Goal: Task Accomplishment & Management: Complete application form

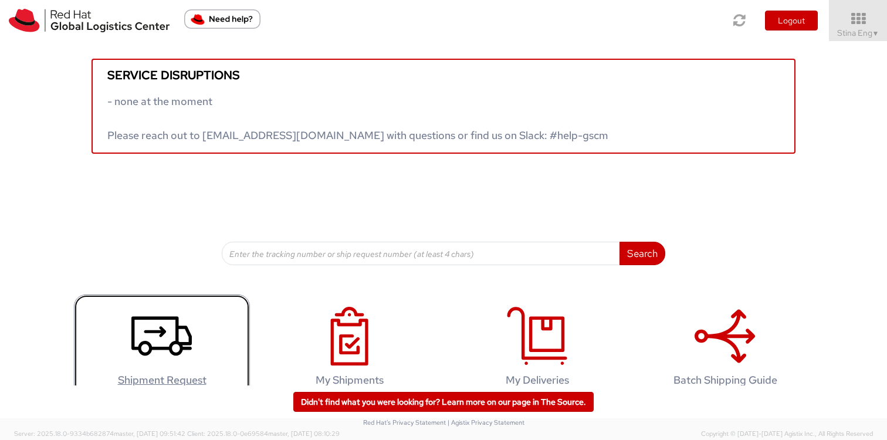
click at [167, 343] on icon at bounding box center [161, 336] width 60 height 59
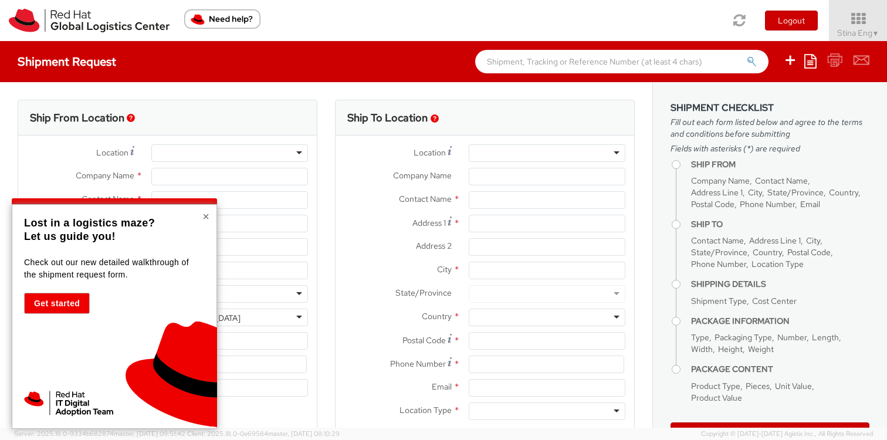
select select
select select "523"
click at [205, 215] on button "×" at bounding box center [205, 217] width 7 height 12
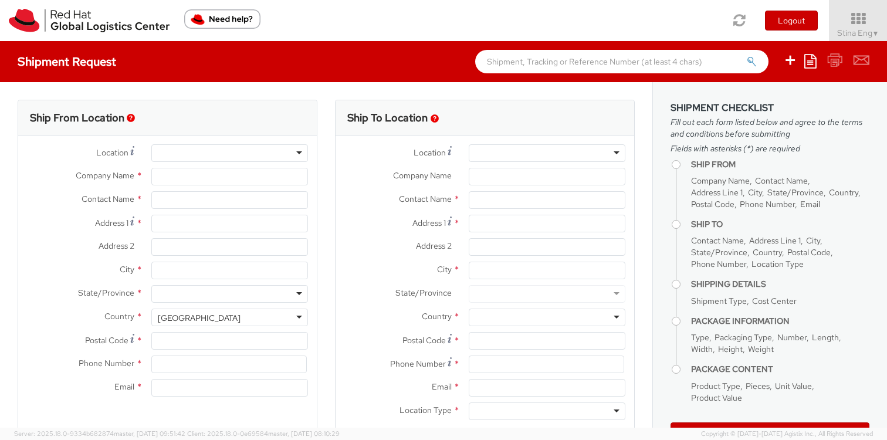
click at [239, 157] on div at bounding box center [229, 153] width 157 height 18
type input "Red Hat GmbH"
type input "Stina Eng"
type input "[PERSON_NAME]-Ring 12"
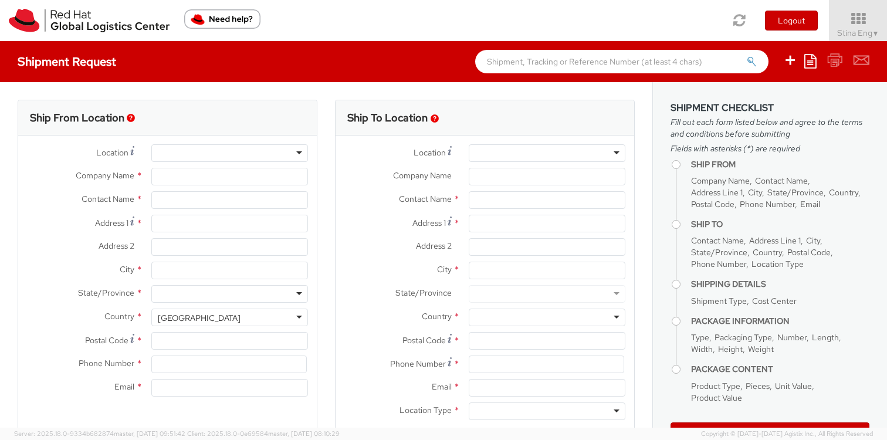
type input "Technopark II"
type input "[GEOGRAPHIC_DATA]"
type input "85630"
type input "4989205071164"
type input "[EMAIL_ADDRESS][DOMAIN_NAME]"
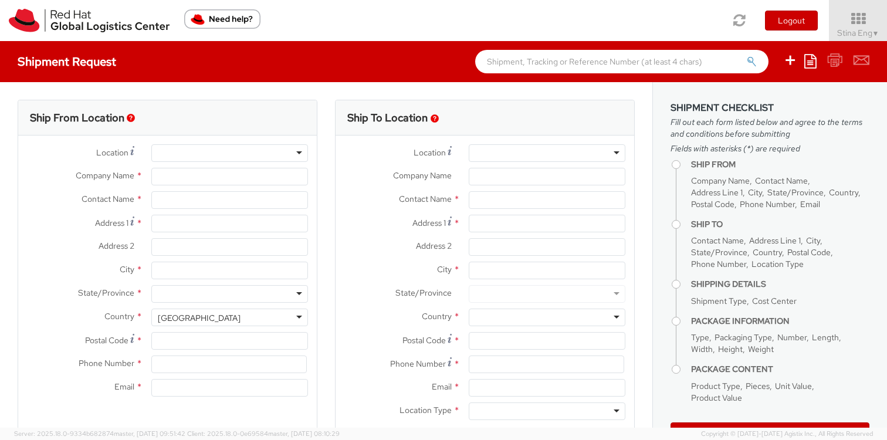
select select "CM"
select select "KGS"
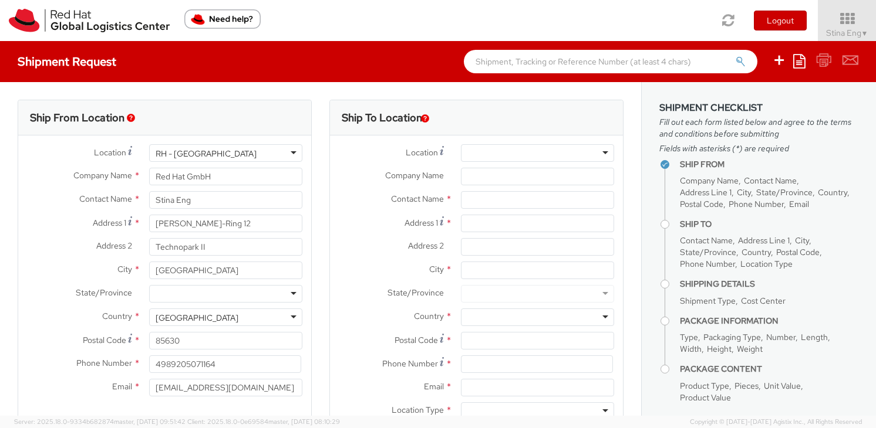
click at [575, 158] on div at bounding box center [537, 153] width 153 height 18
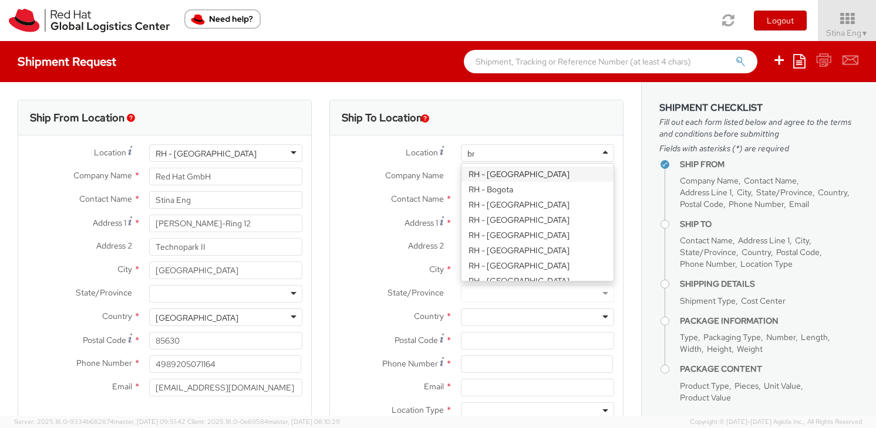
type input "brno"
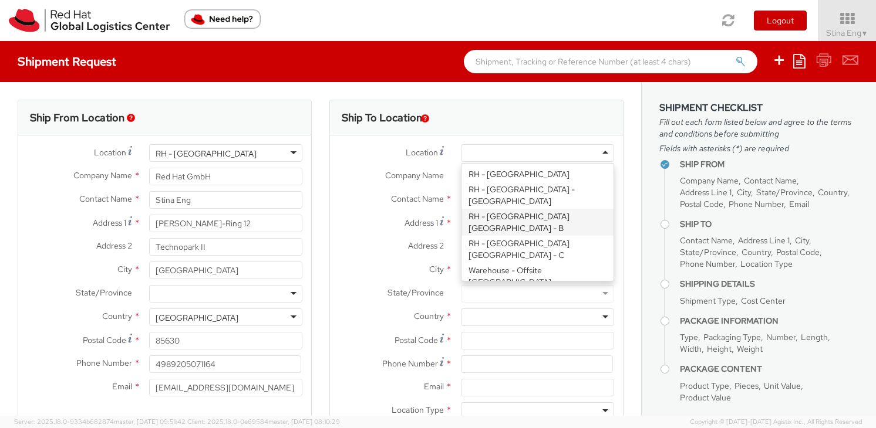
type input "Red Hat Czech s.r.o."
type input "Purkynova 647/111"
type input "[GEOGRAPHIC_DATA]"
type input "621 00"
type input "420 532 294 555"
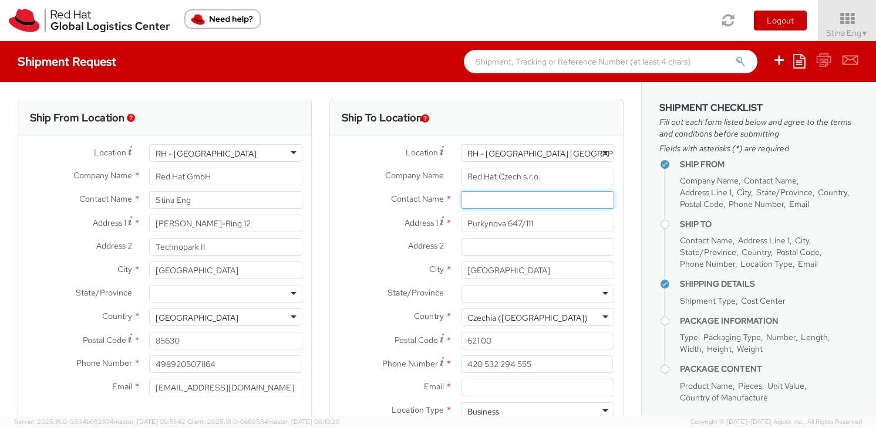
click at [502, 201] on input "text" at bounding box center [537, 200] width 153 height 18
paste input "IT - Endpoint Systems."
click at [466, 200] on input "IT - Endpoint Systems" at bounding box center [537, 200] width 153 height 18
type input "IT - Endpoint Systems"
click at [364, 237] on div "Address 1 * Purkynova 647/111" at bounding box center [476, 226] width 293 height 23
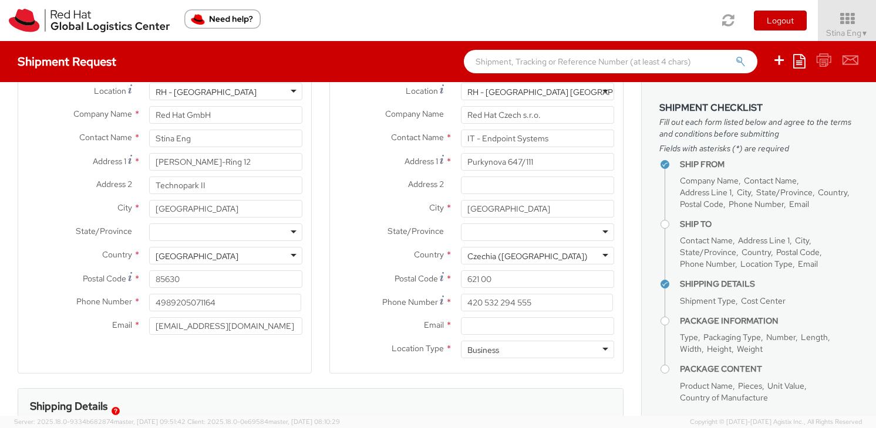
scroll to position [77, 0]
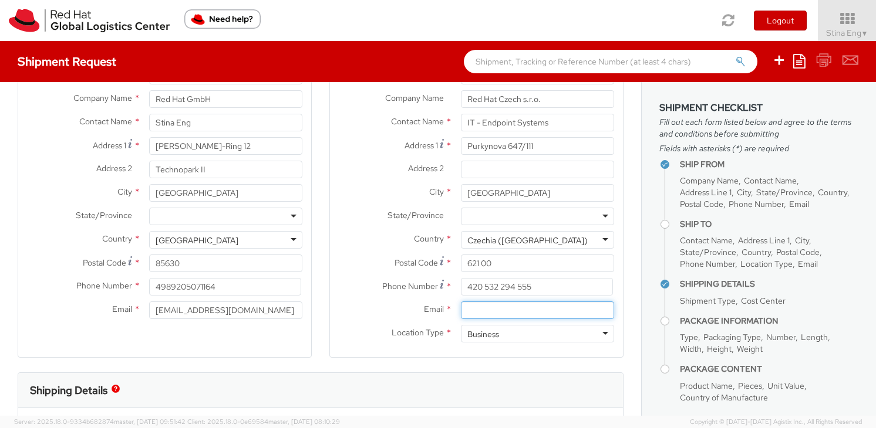
click at [526, 309] on input "Email *" at bounding box center [537, 311] width 153 height 18
paste input "laptop-return@redhat.com."
type input "laptop-return@redhat.com"
click at [376, 306] on label "Email *" at bounding box center [391, 309] width 122 height 15
click at [461, 306] on input "laptop-return@redhat.com" at bounding box center [537, 311] width 153 height 18
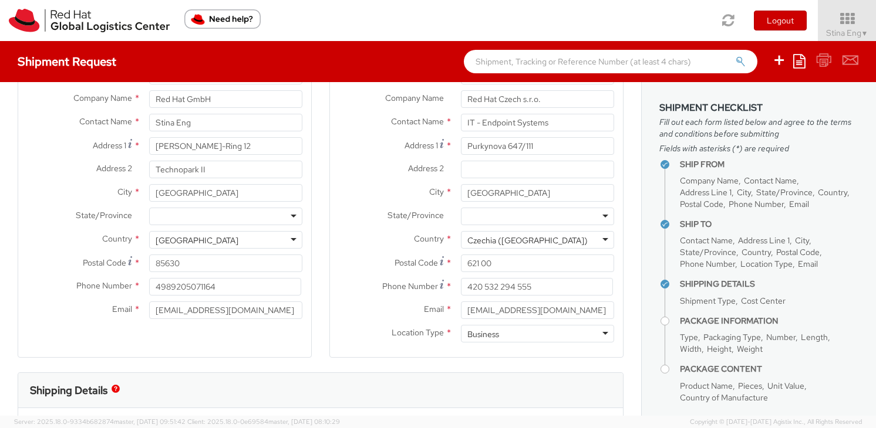
click at [350, 367] on div "Ship To Location Location * RH - Brno - Tech Park Brno - B RH - Brno - Tech Par…" at bounding box center [476, 197] width 294 height 350
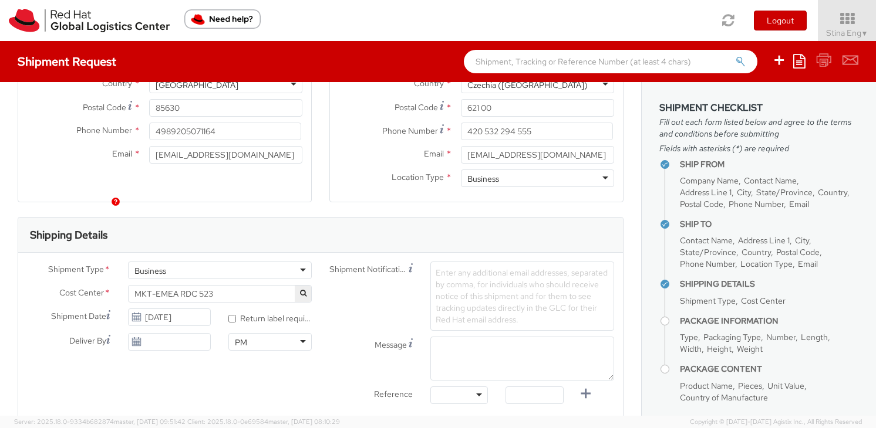
scroll to position [266, 0]
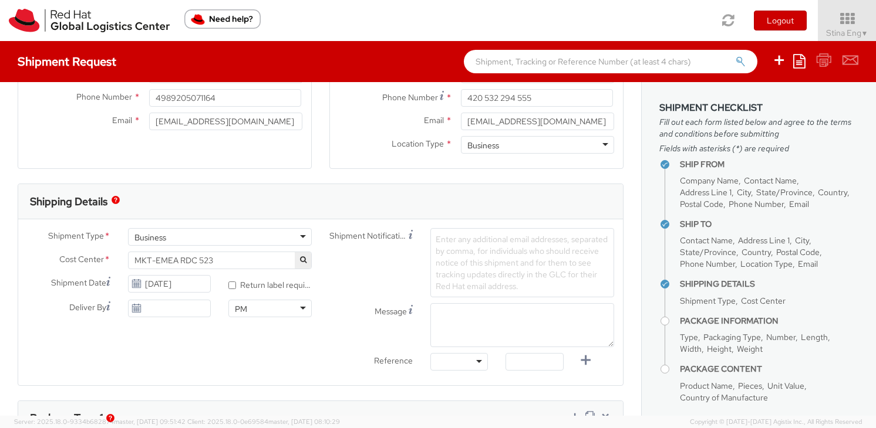
click at [227, 262] on span "MKT-EMEA RDC 523" at bounding box center [219, 260] width 171 height 11
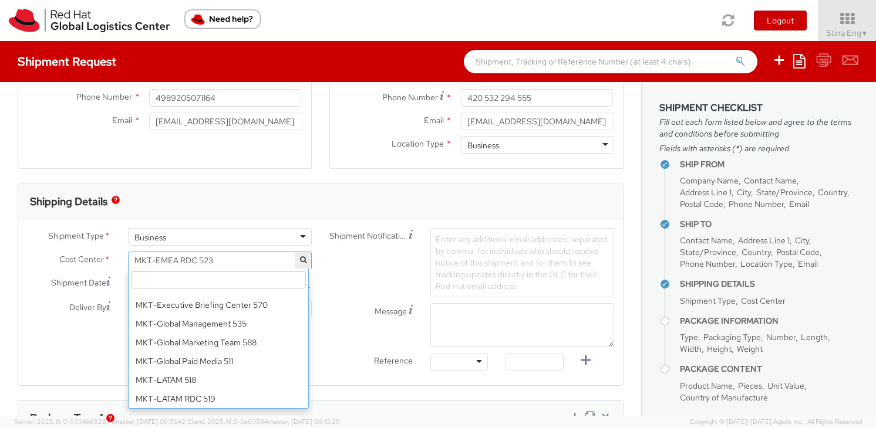
click at [179, 275] on input "search" at bounding box center [218, 280] width 175 height 18
paste input "IT Fixed Assets and Contracts 850"
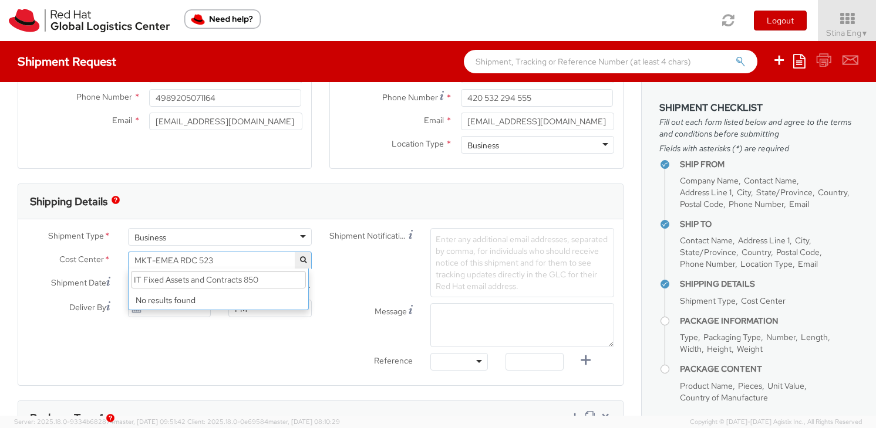
scroll to position [0, 0]
drag, startPoint x: 244, startPoint y: 279, endPoint x: 99, endPoint y: 275, distance: 144.4
click at [99, 275] on div "Shipment Type * Business Business Business Cost Center * MKT-EMEA RDC 523 MKT-E…" at bounding box center [169, 275] width 302 height 95
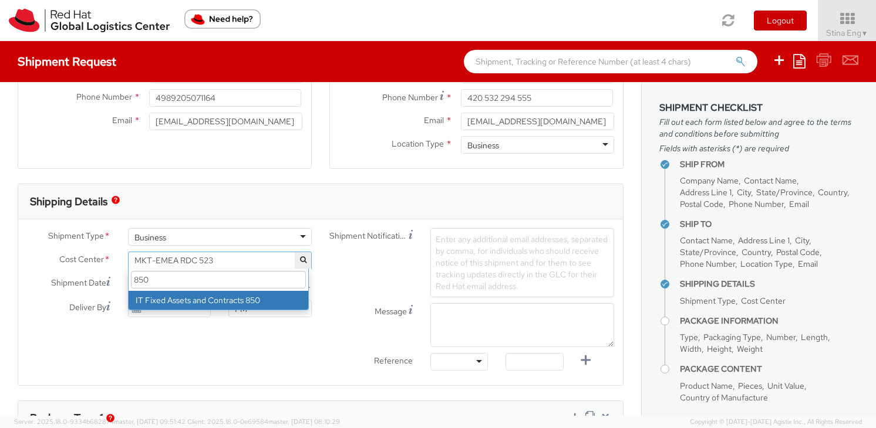
type input "850"
select select "850"
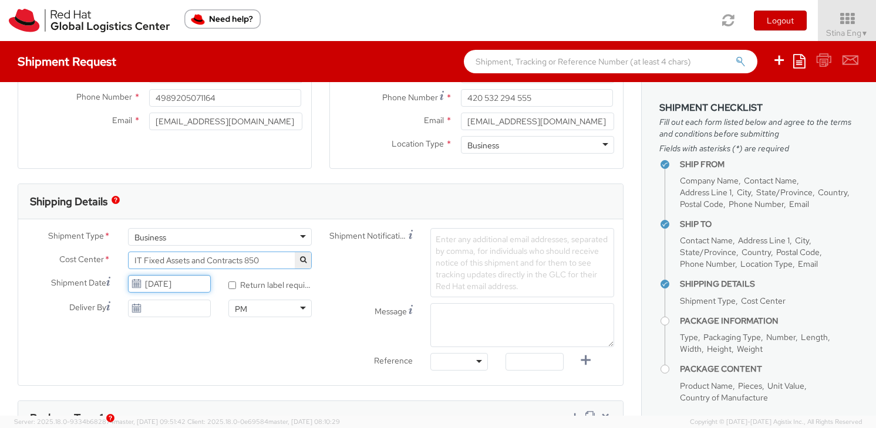
click at [174, 279] on input "[DATE]" at bounding box center [169, 284] width 83 height 18
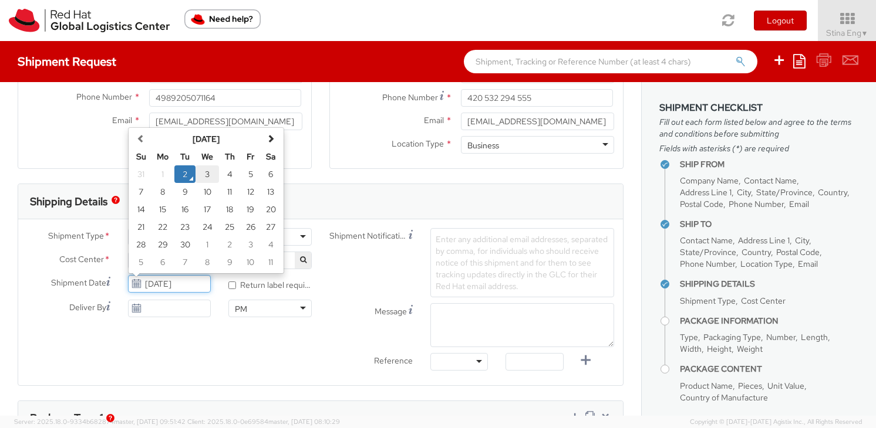
click at [203, 175] on td "3" at bounding box center [206, 174] width 23 height 18
type input "09/03/2025"
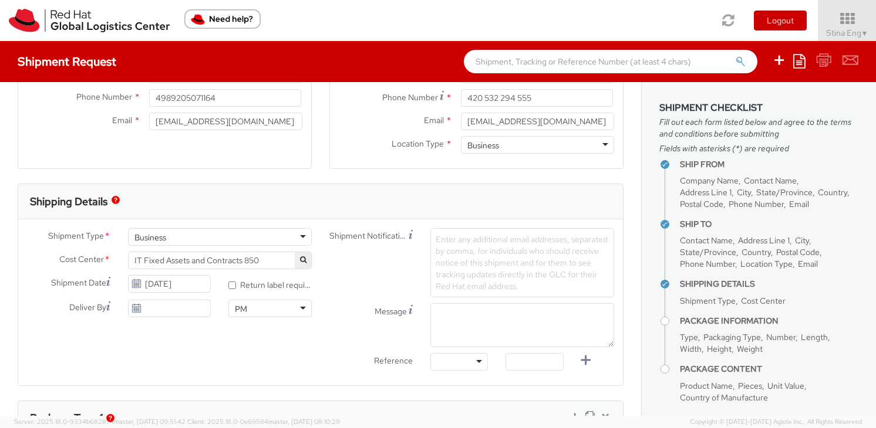
click at [238, 283] on label "* Return label required" at bounding box center [269, 284] width 83 height 13
click at [236, 283] on input "* Return label required" at bounding box center [232, 286] width 8 height 8
checkbox input "true"
click at [451, 367] on div at bounding box center [459, 362] width 58 height 18
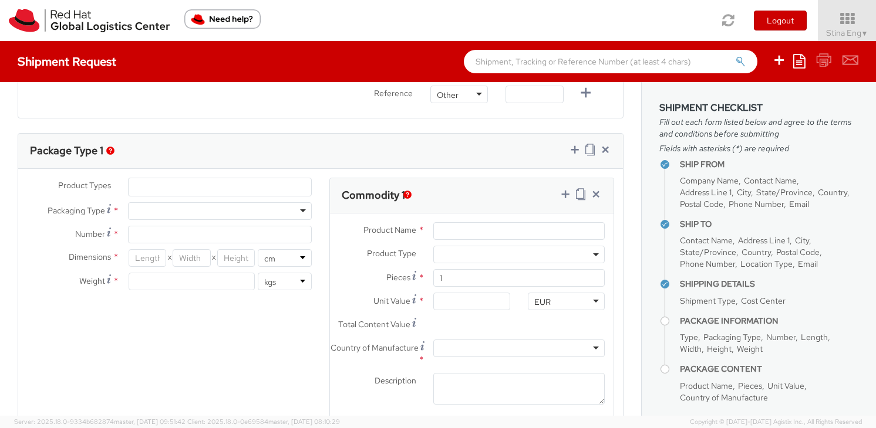
scroll to position [329, 0]
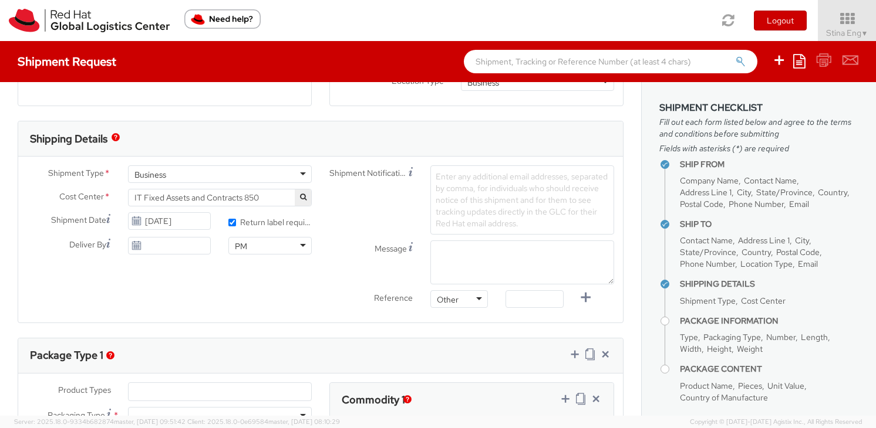
click at [468, 180] on span "Enter any additional email addresses, separated by comma, for individuals who s…" at bounding box center [521, 200] width 172 height 58
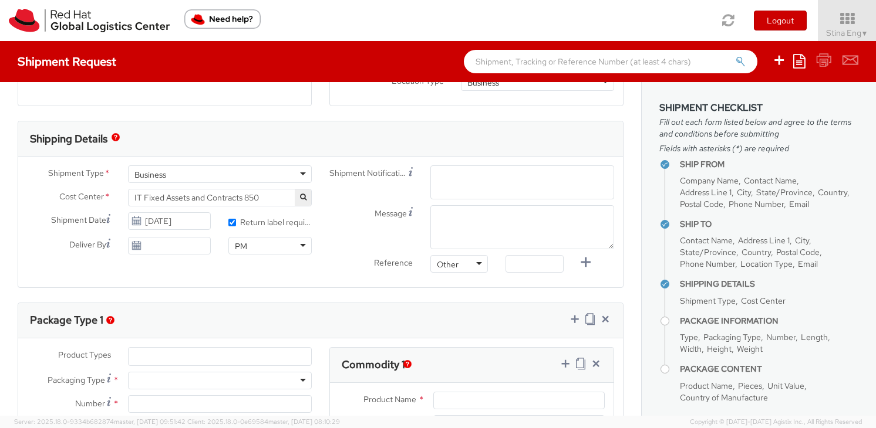
paste input "emea-eshub@redhat.com"
type input "emea-eshub@redhat.com"
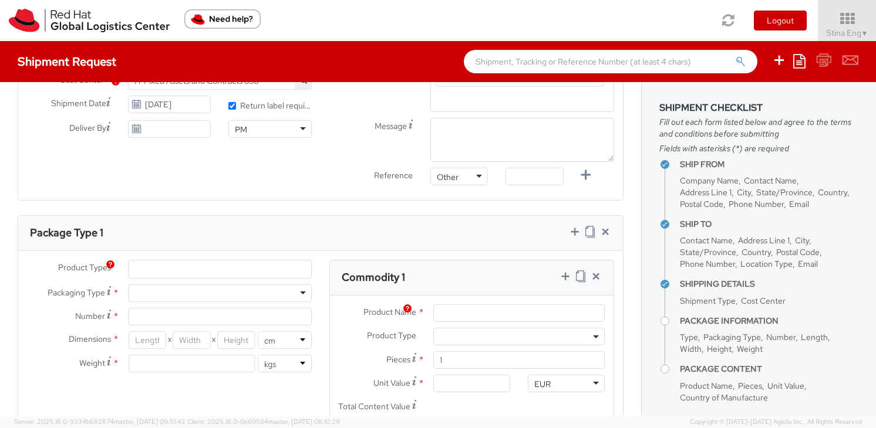
scroll to position [450, 0]
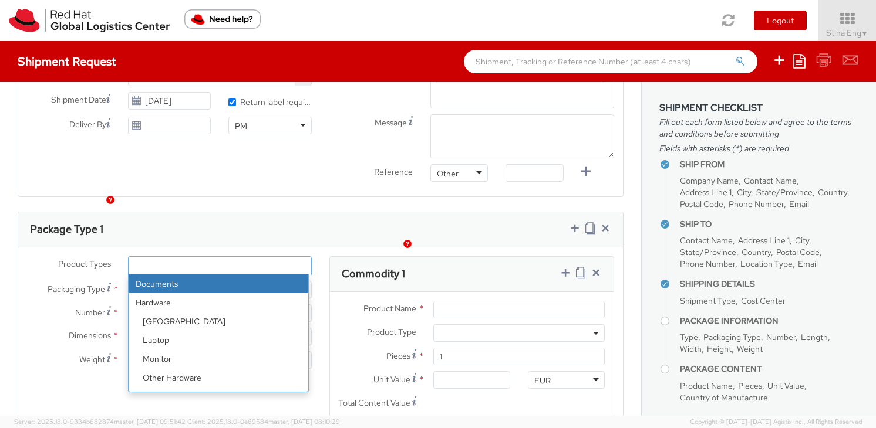
click at [192, 257] on ul at bounding box center [220, 266] width 183 height 18
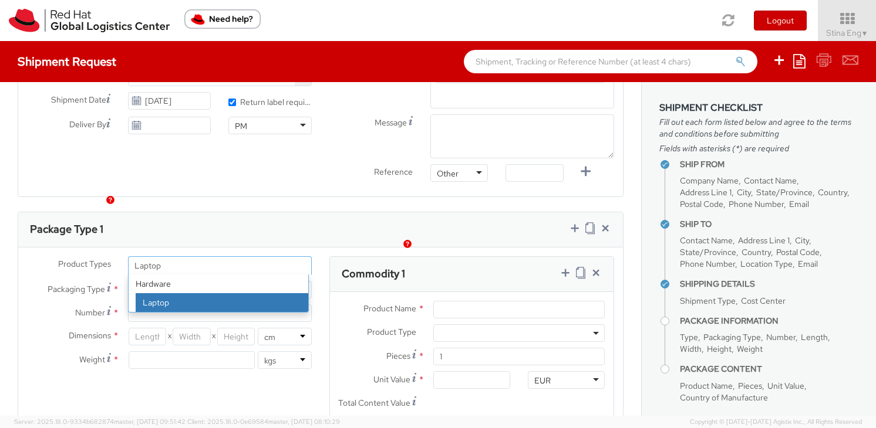
type input "Laptop"
select select "LAPTOP"
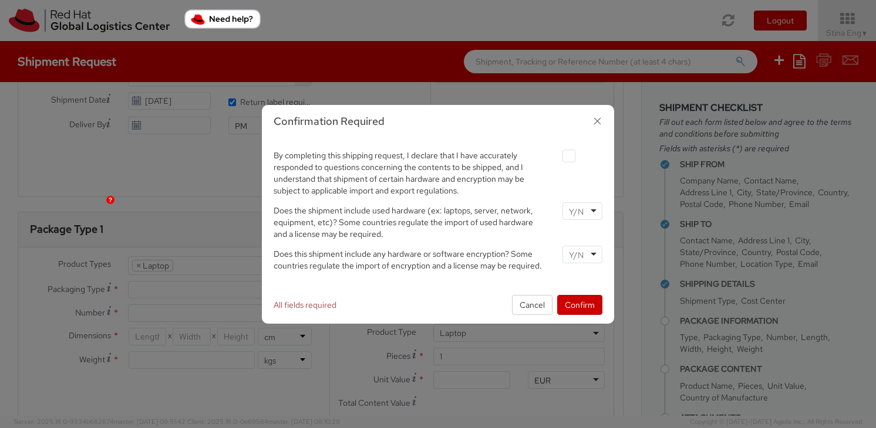
click at [561, 157] on div at bounding box center [582, 155] width 58 height 16
click at [569, 156] on label at bounding box center [568, 156] width 13 height 13
click at [559, 156] on input "checkbox" at bounding box center [555, 157] width 8 height 8
checkbox input "true"
click at [577, 210] on input "select-one" at bounding box center [577, 212] width 17 height 12
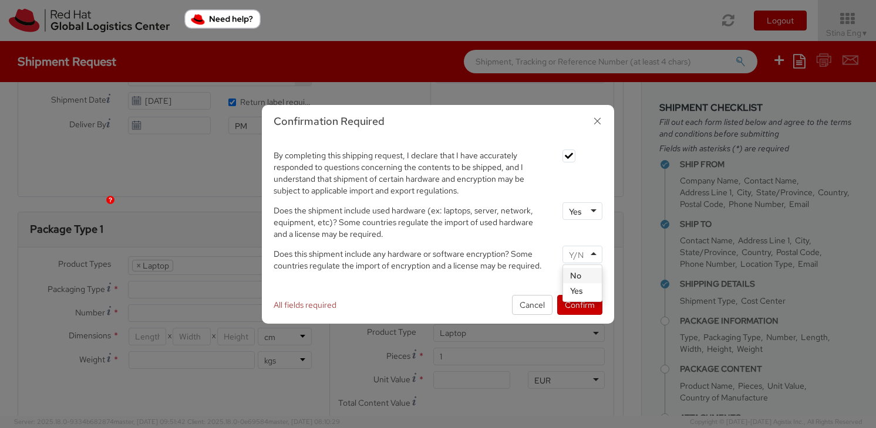
click at [577, 248] on div at bounding box center [582, 255] width 40 height 18
click at [586, 299] on button "Confirm" at bounding box center [579, 305] width 45 height 20
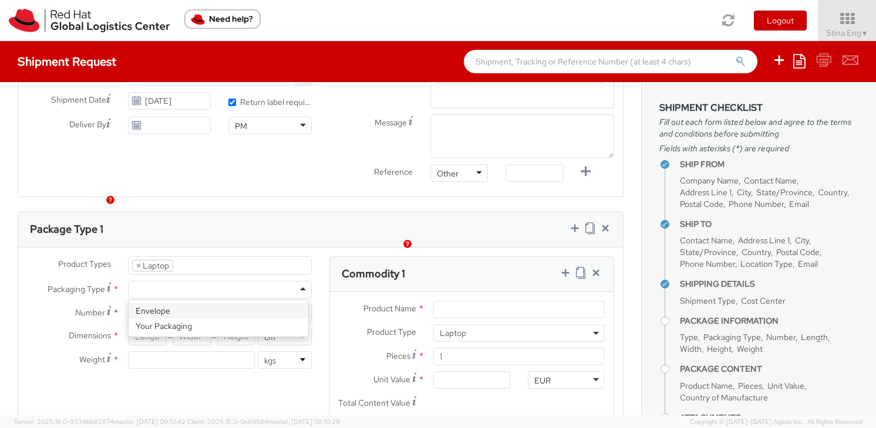
click at [283, 281] on div at bounding box center [220, 290] width 184 height 18
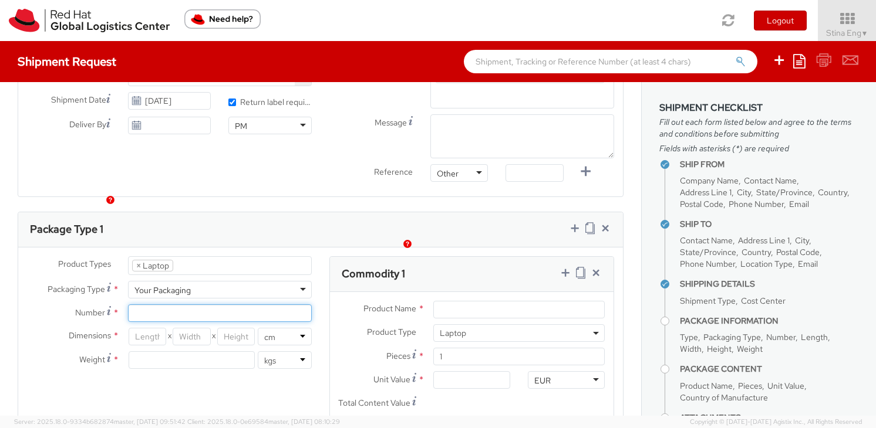
click at [177, 305] on input "Number *" at bounding box center [220, 314] width 184 height 18
type input "1"
click at [133, 328] on input "number" at bounding box center [148, 337] width 38 height 18
type input "47"
type input "33"
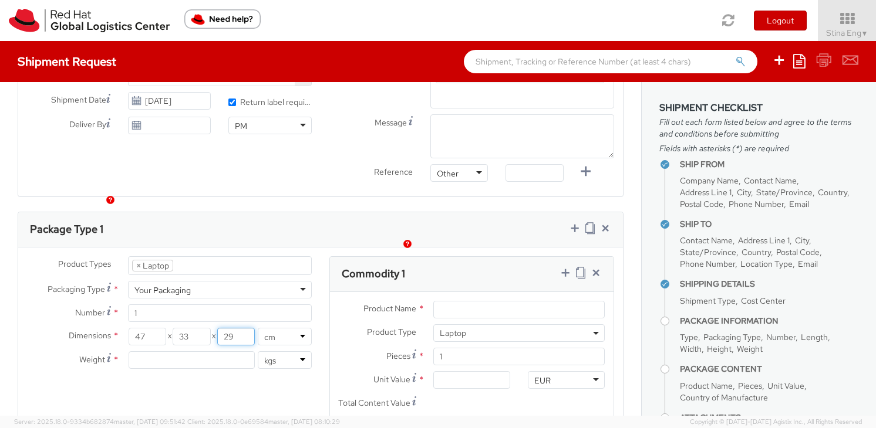
type input "29"
click at [206, 352] on input "number" at bounding box center [192, 361] width 126 height 18
type input "3"
click at [242, 358] on div "Product Types * Documents Docking Station Laptop Monitor Other Hardware Server …" at bounding box center [320, 385] width 604 height 258
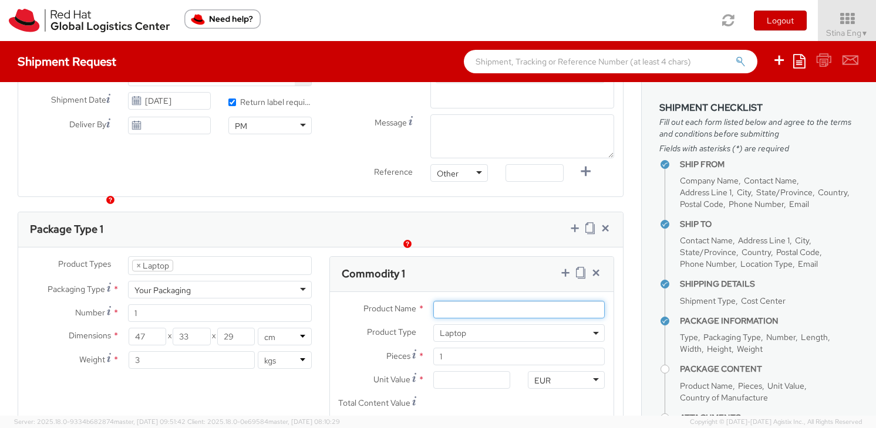
click at [453, 301] on input "Product Name *" at bounding box center [518, 310] width 171 height 18
type input "Apple 14" MBP"
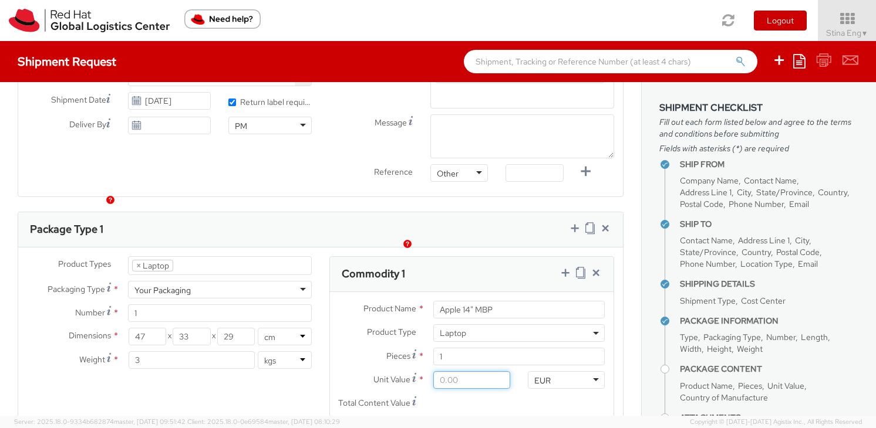
click at [457, 371] on input "Unit Value *" at bounding box center [471, 380] width 77 height 18
type input "5.00"
type input "50.00"
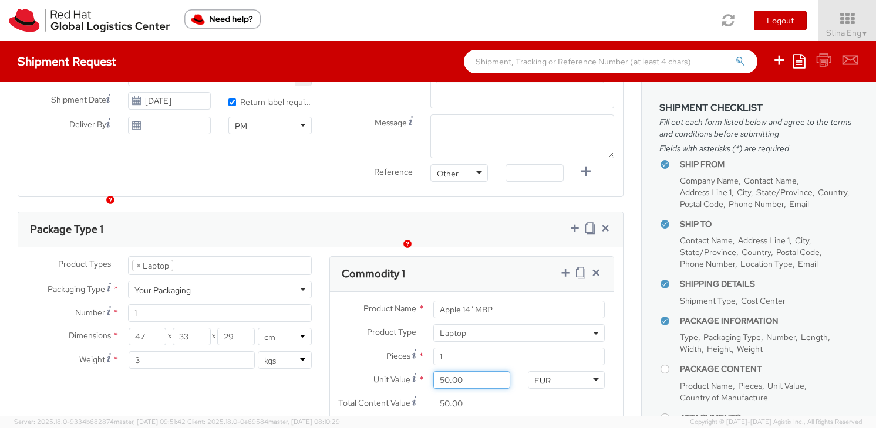
type input "500.00"
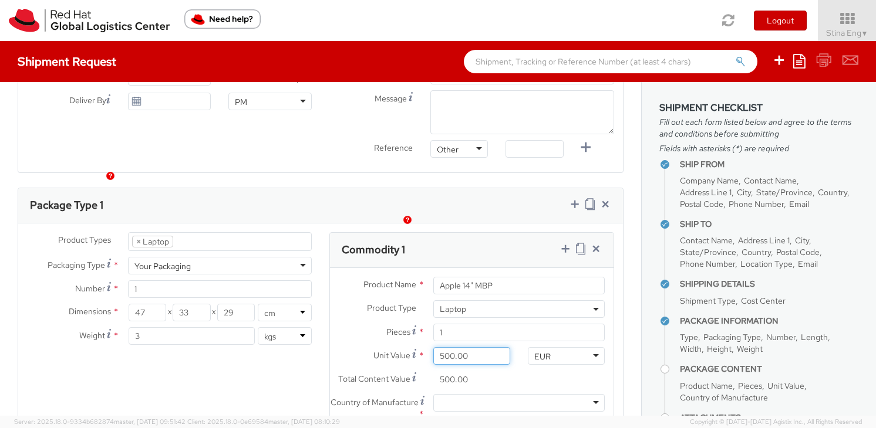
scroll to position [508, 0]
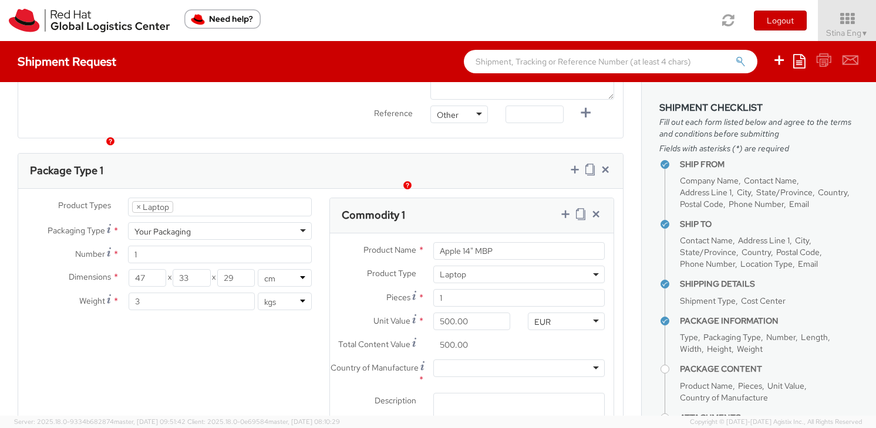
click at [471, 360] on div at bounding box center [518, 369] width 171 height 18
type input "chin"
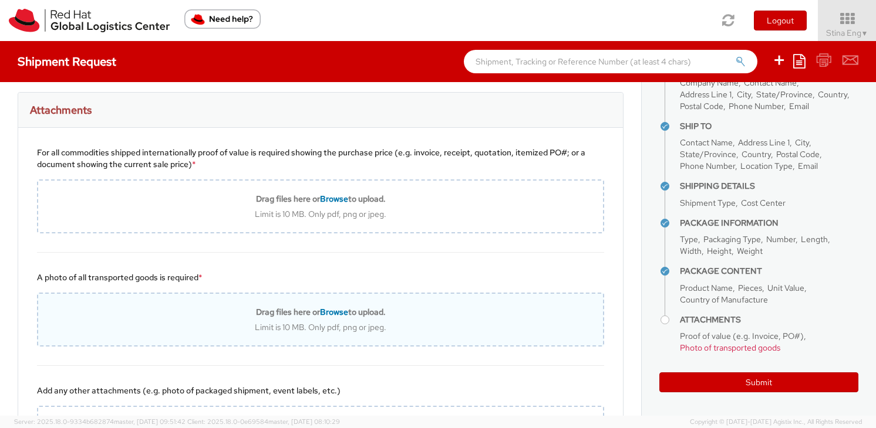
scroll to position [928, 0]
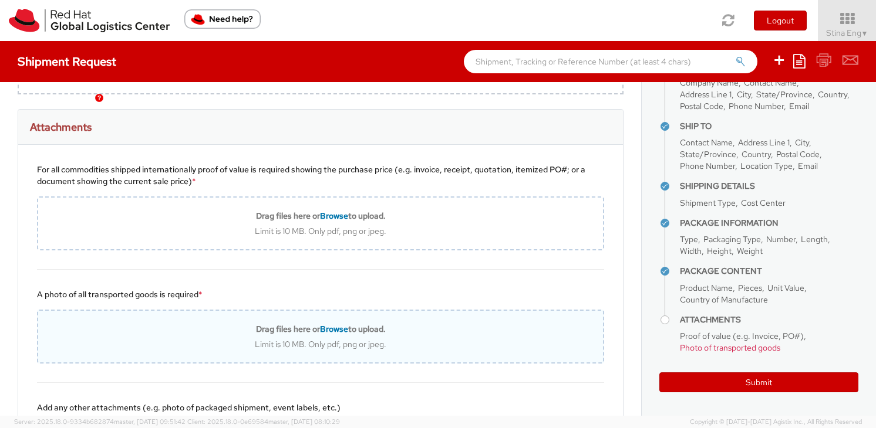
click at [322, 324] on span "Browse" at bounding box center [334, 329] width 28 height 11
type input "C:\fakepath\1000004879.jpg"
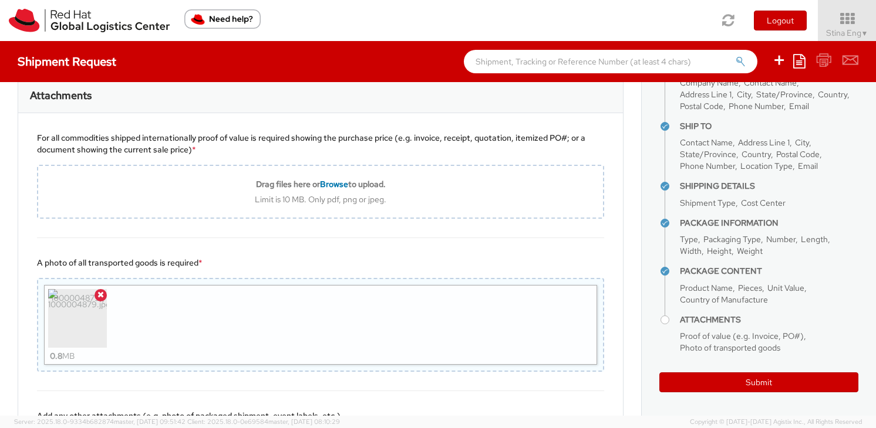
scroll to position [952, 0]
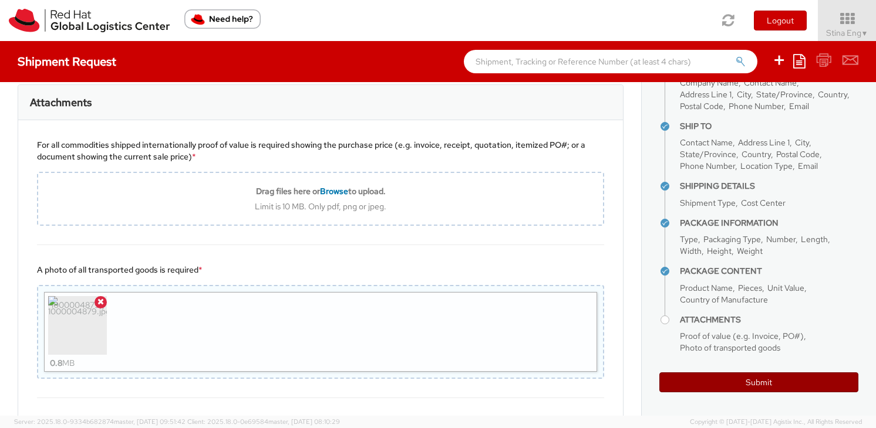
click at [780, 382] on button "Submit" at bounding box center [758, 383] width 199 height 20
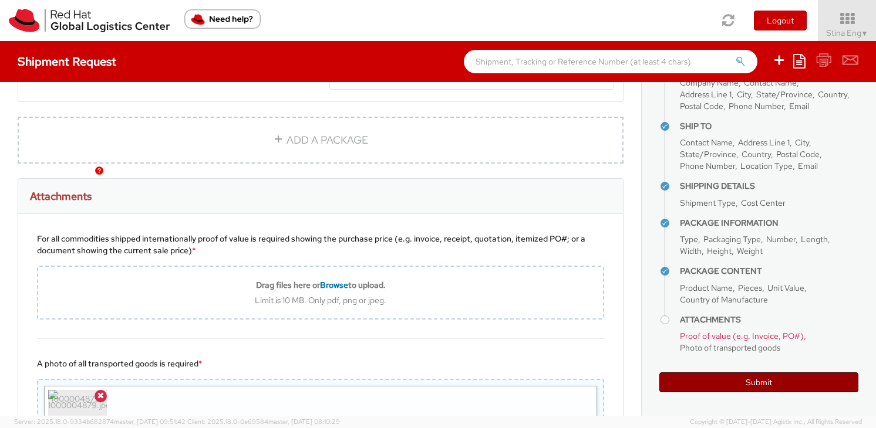
scroll to position [855, 0]
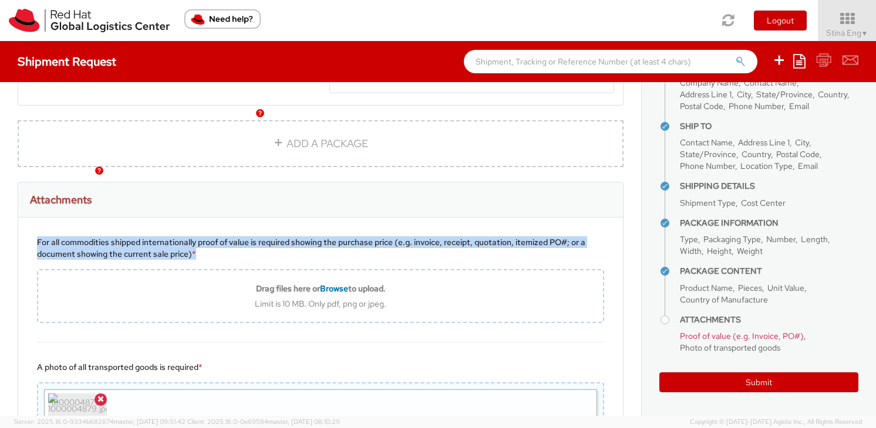
drag, startPoint x: 201, startPoint y: 227, endPoint x: 33, endPoint y: 210, distance: 169.2
click at [33, 218] on div "For all commodities shipped internationally proof of value is required showing …" at bounding box center [320, 280] width 604 height 125
copy div "For all commodities shipped internationally proof of value is required showing …"
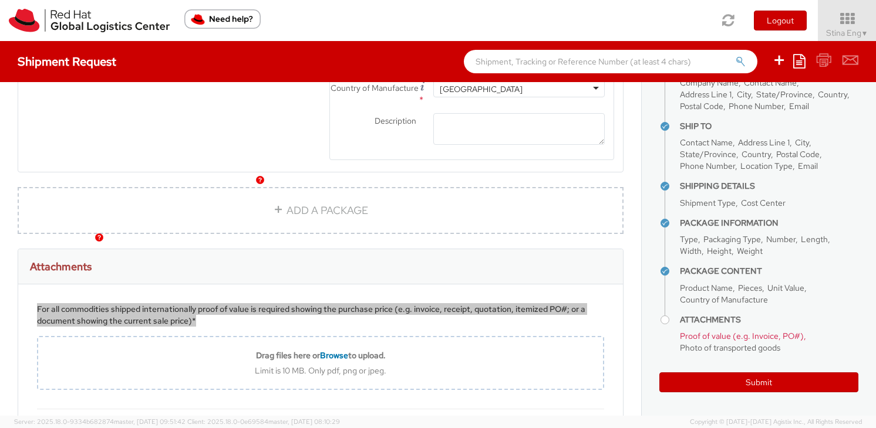
scroll to position [790, 0]
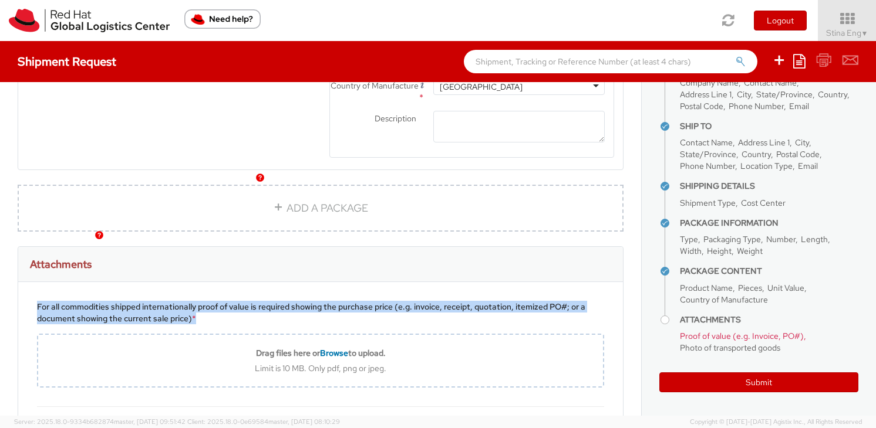
click at [535, 301] on div "For all commodities shipped internationally proof of value is required showing …" at bounding box center [320, 312] width 567 height 23
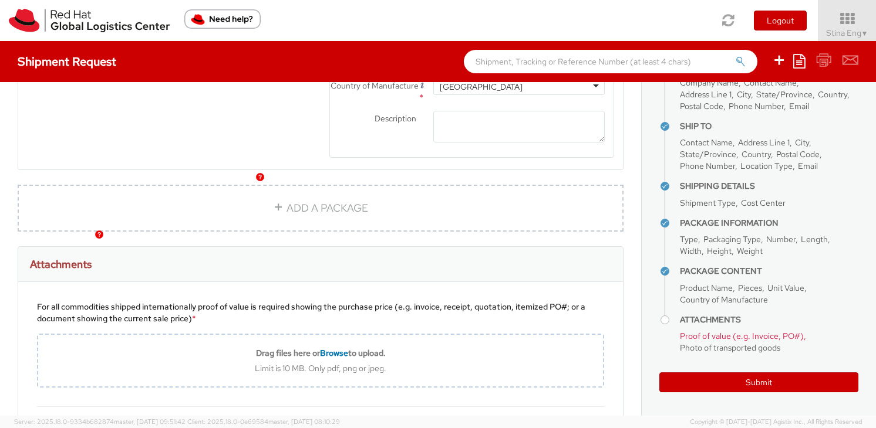
scroll to position [793, 0]
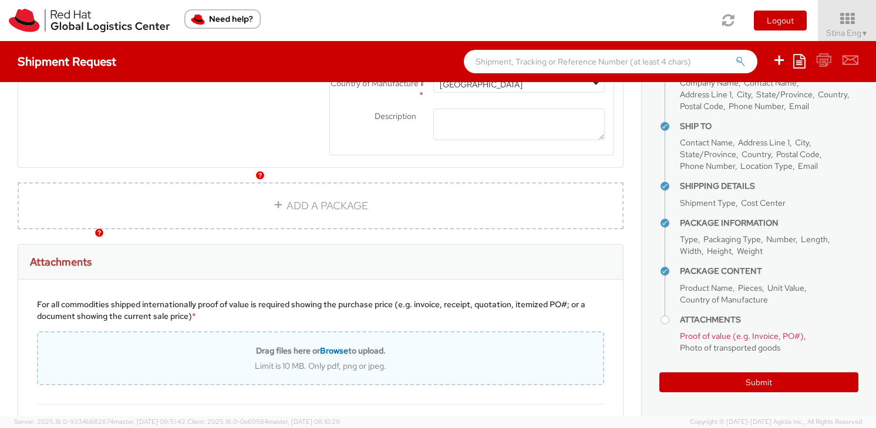
click at [320, 346] on span "Browse" at bounding box center [334, 351] width 28 height 11
type input "C:\fakepath\1000004880.jpg"
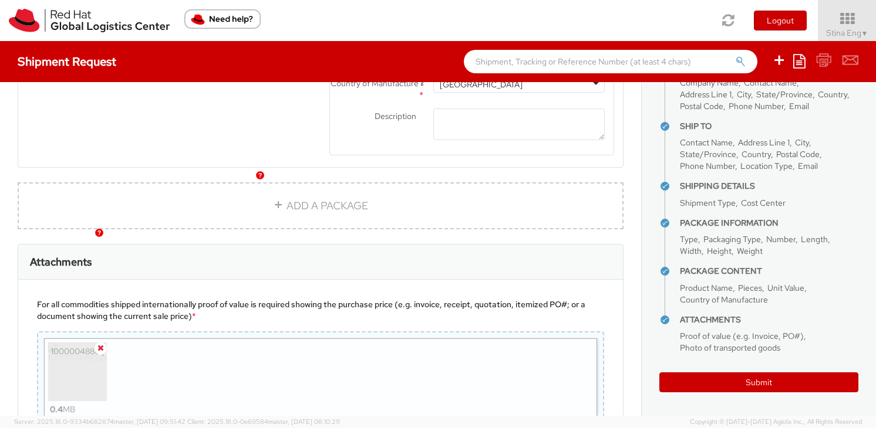
click at [102, 344] on icon at bounding box center [100, 348] width 6 height 8
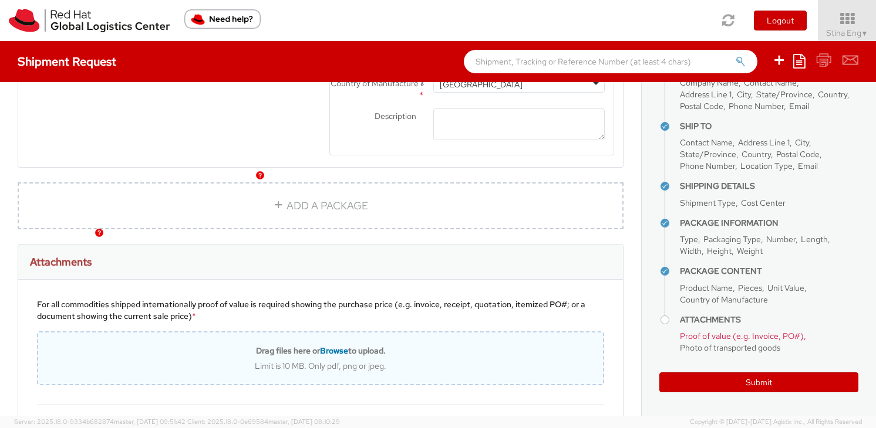
click at [330, 346] on span "Browse" at bounding box center [334, 351] width 28 height 11
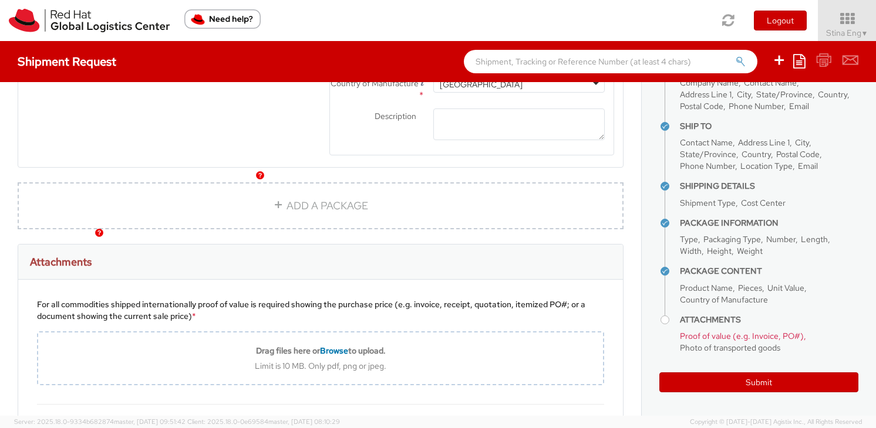
type input "C:\fakepath\PCrefreshValue.png"
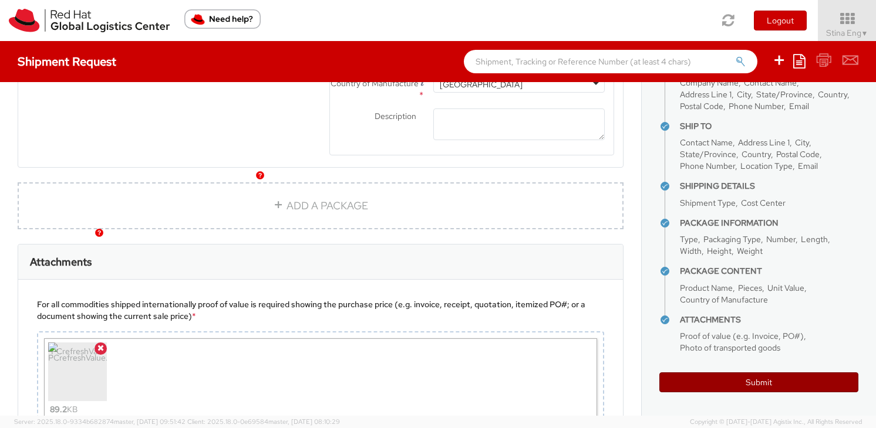
click at [771, 376] on button "Submit" at bounding box center [758, 383] width 199 height 20
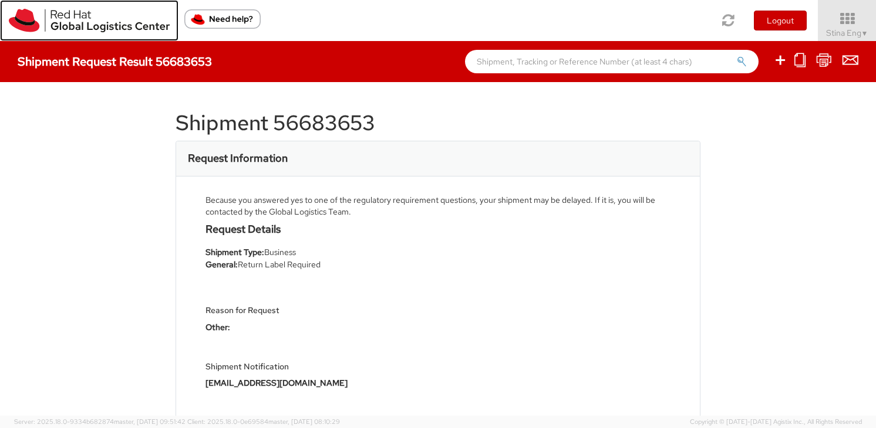
click at [73, 26] on img at bounding box center [89, 20] width 161 height 23
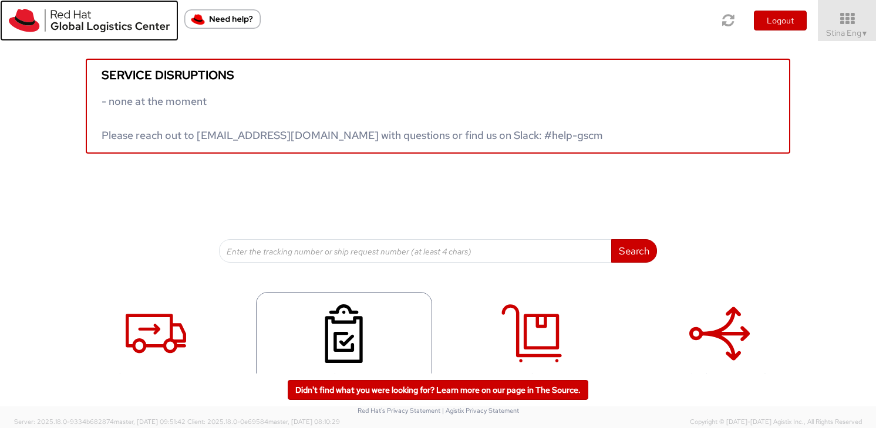
scroll to position [33, 0]
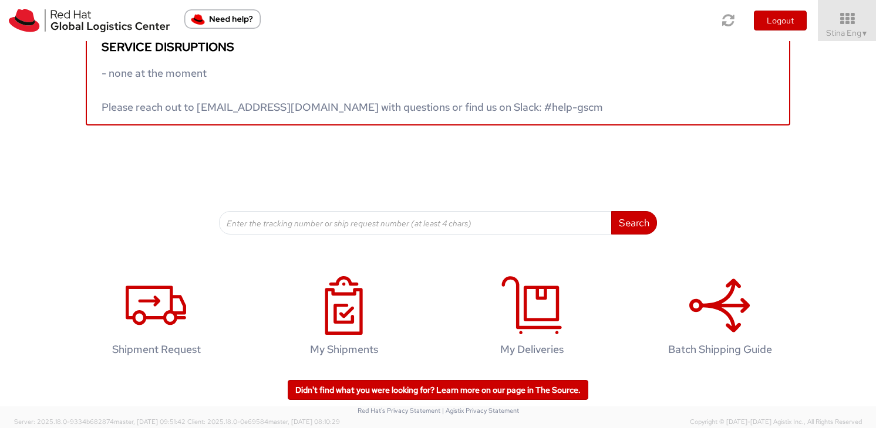
scroll to position [34, 0]
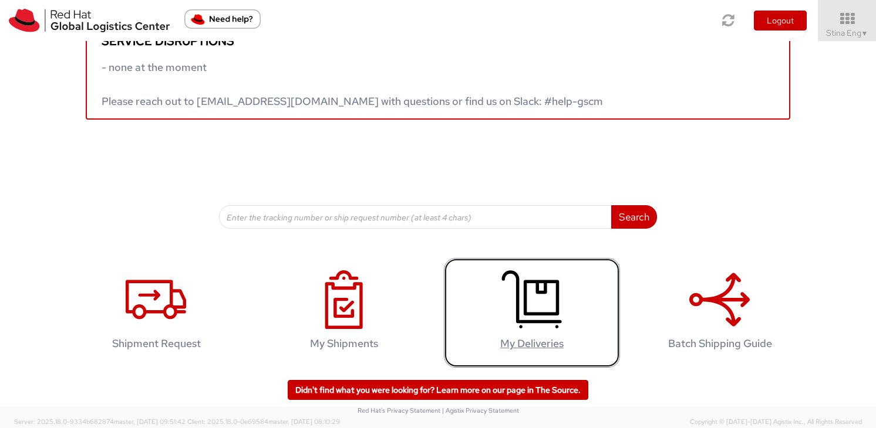
click at [489, 281] on link "My Deliveries" at bounding box center [532, 313] width 176 height 110
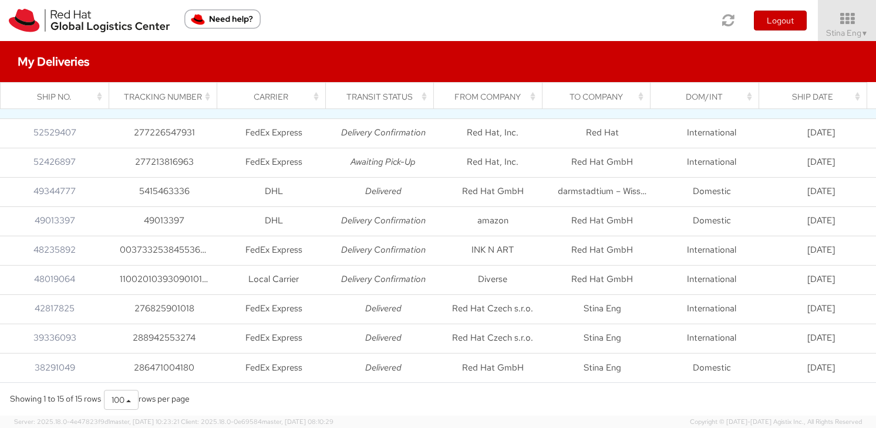
scroll to position [167, 0]
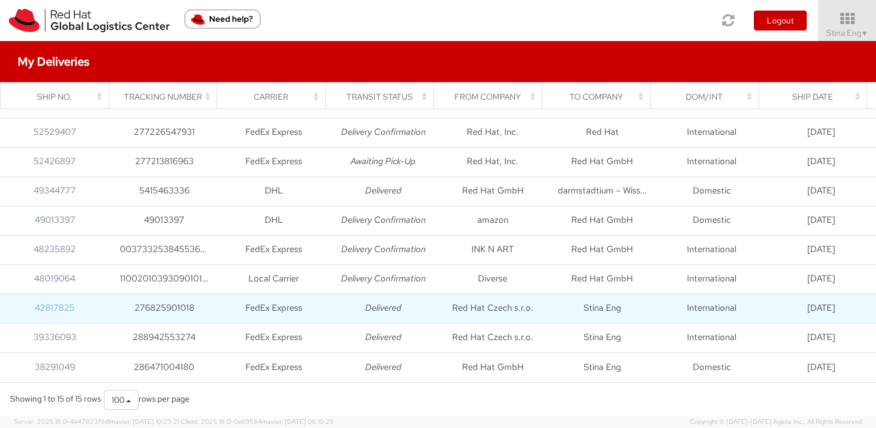
click at [52, 303] on link "42817825" at bounding box center [55, 308] width 40 height 12
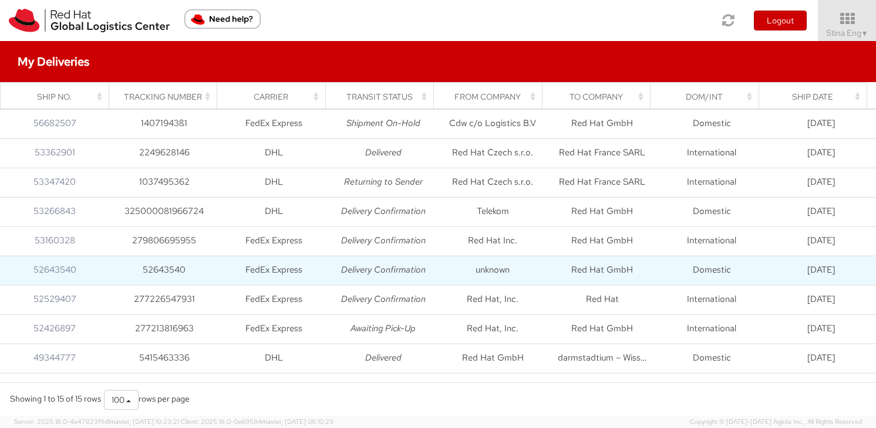
scroll to position [167, 0]
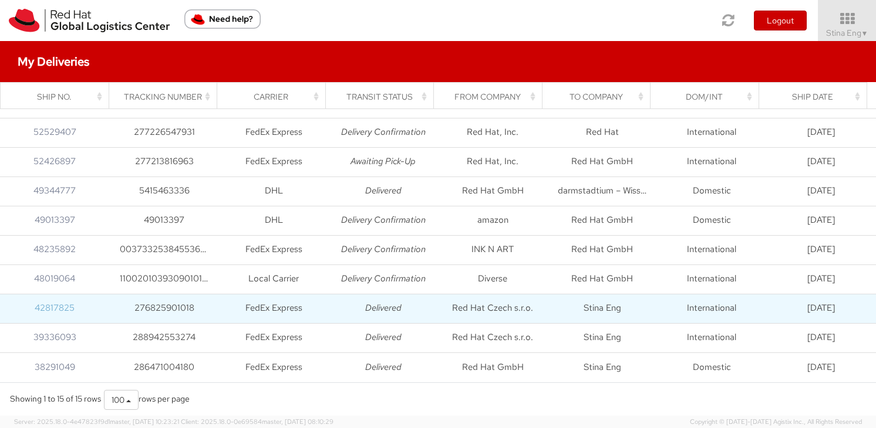
click at [54, 306] on link "42817825" at bounding box center [55, 308] width 40 height 12
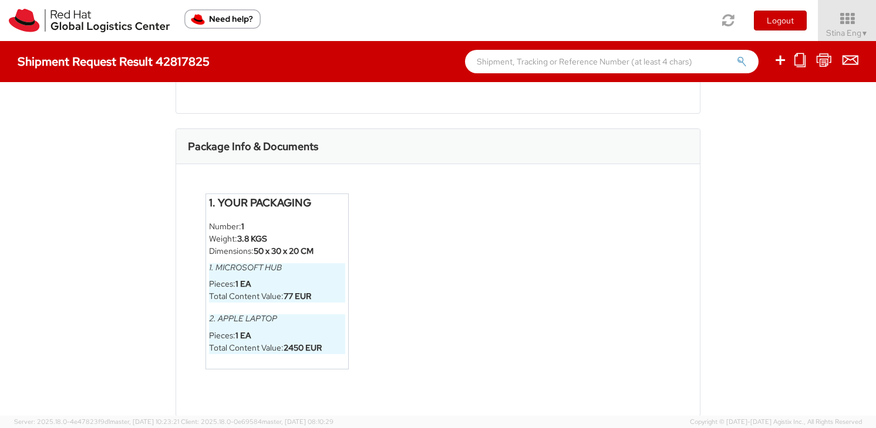
scroll to position [640, 0]
click at [304, 337] on li "Pieces: 1 EA" at bounding box center [277, 335] width 136 height 12
click at [281, 256] on ul "Number: 1 Weight: 3.8 KGS Dimensions: 50 x 30 x 20 CM 1. Microsoft Hub Pieces: …" at bounding box center [277, 286] width 136 height 134
click at [262, 166] on div "1. Your Packaging Number: 1 Weight: 3.8 KGS Dimensions: 50 x 30 x 20 CM 1. Micr…" at bounding box center [437, 289] width 523 height 252
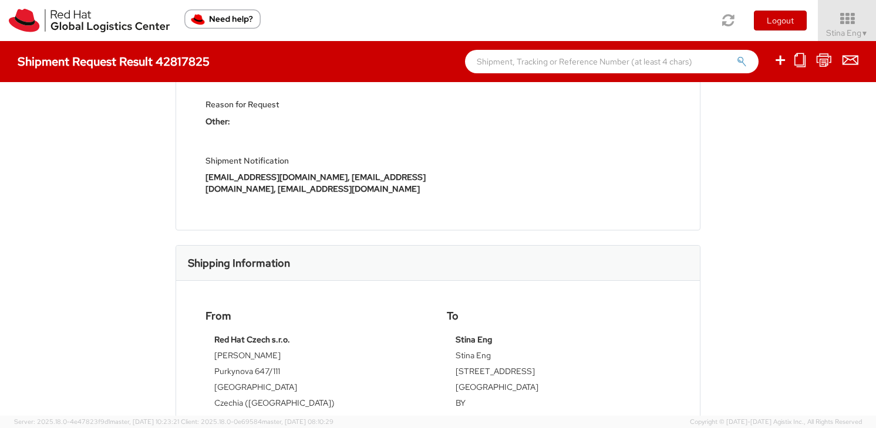
scroll to position [0, 0]
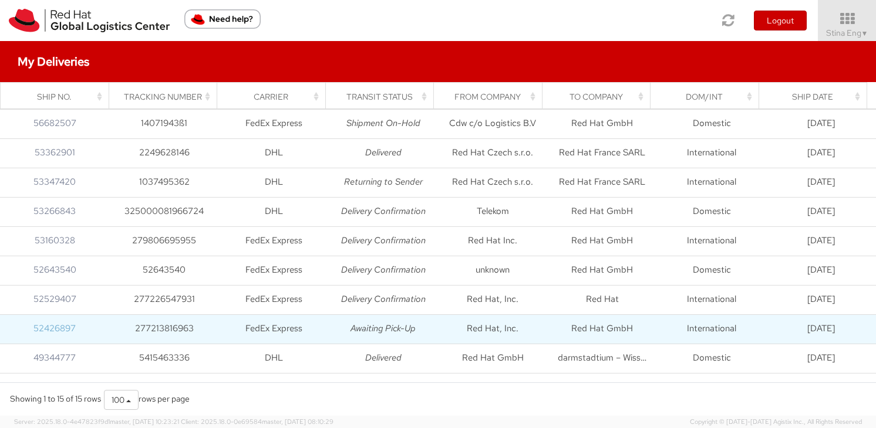
click at [57, 326] on link "52426897" at bounding box center [54, 329] width 42 height 12
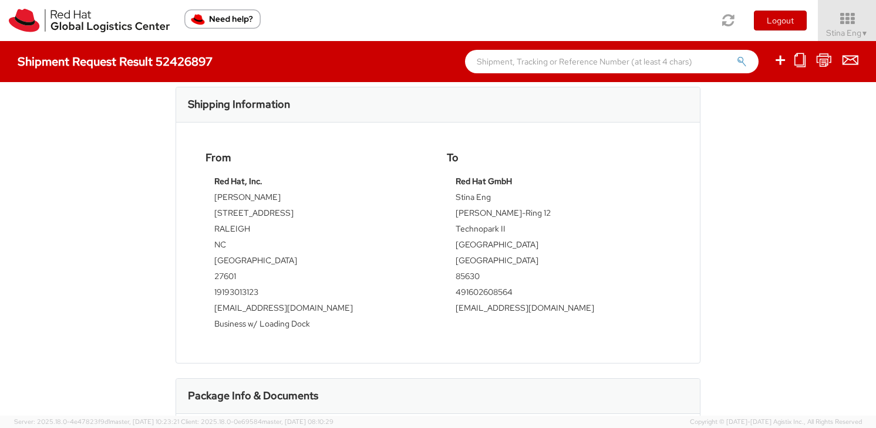
scroll to position [194, 0]
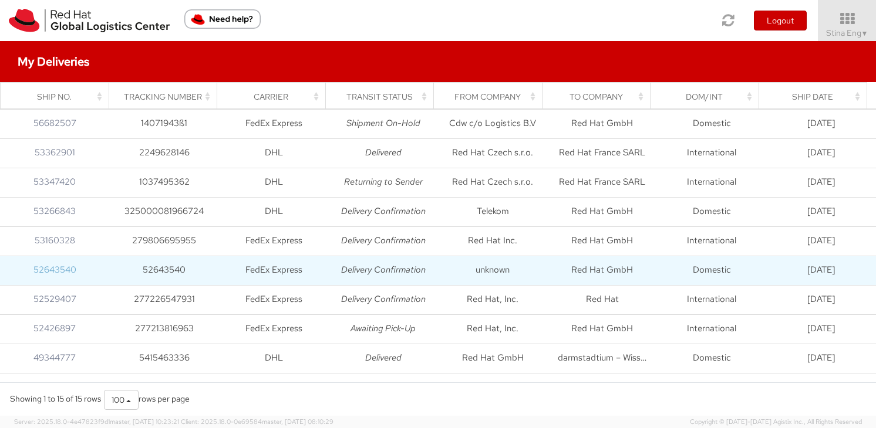
scroll to position [167, 0]
